Goal: Information Seeking & Learning: Learn about a topic

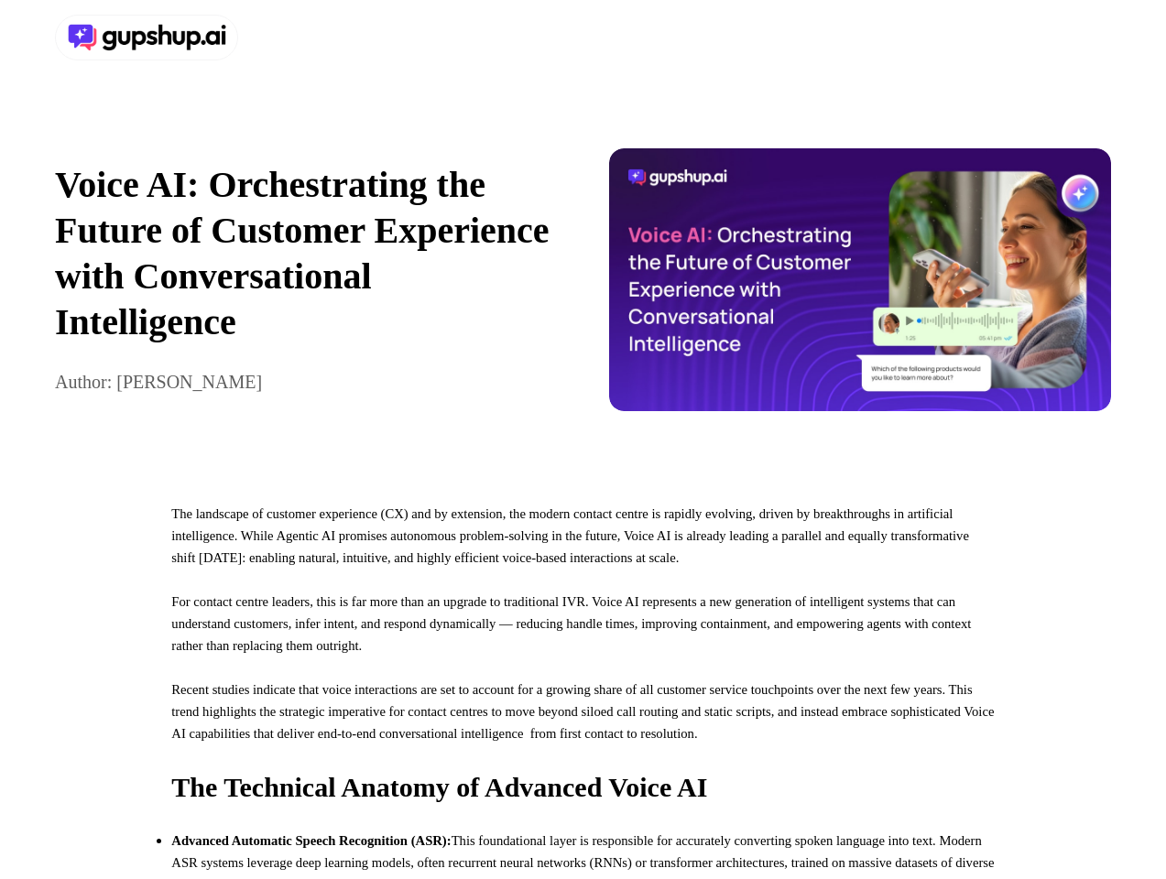
click at [583, 38] on div at bounding box center [583, 37] width 1166 height 75
click at [315, 38] on div at bounding box center [315, 38] width 521 height 46
click at [583, 289] on div "Voice AI: Orchestrating the Future of Customer Experience with Conversational I…" at bounding box center [583, 279] width 1166 height 409
click at [306, 289] on p "Voice AI: Orchestrating the Future of Customer Experience with Conversational I…" at bounding box center [306, 253] width 503 height 183
click at [860, 289] on img at bounding box center [860, 279] width 503 height 263
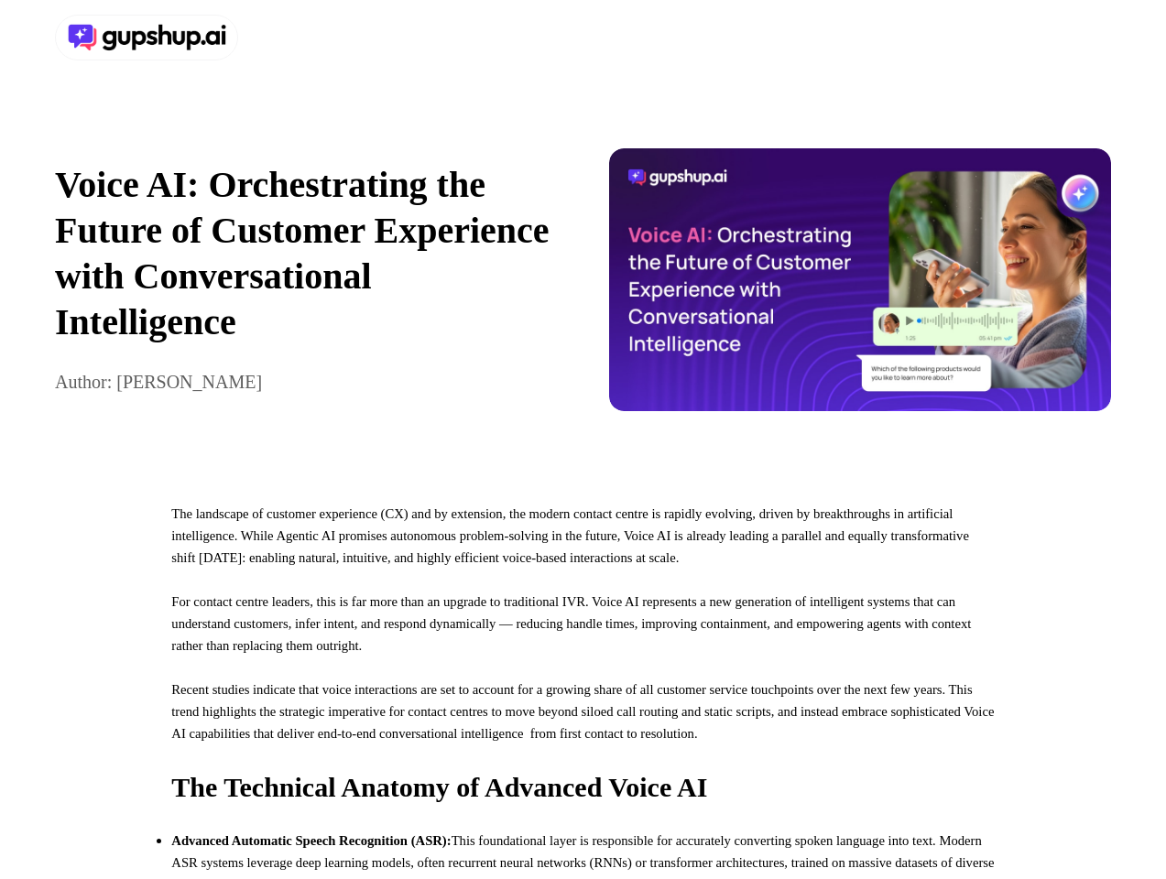
click at [583, 679] on p "For contact centre leaders, this is far more than an upgrade to traditional IVR…" at bounding box center [582, 635] width 823 height 88
